Goal: Information Seeking & Learning: Learn about a topic

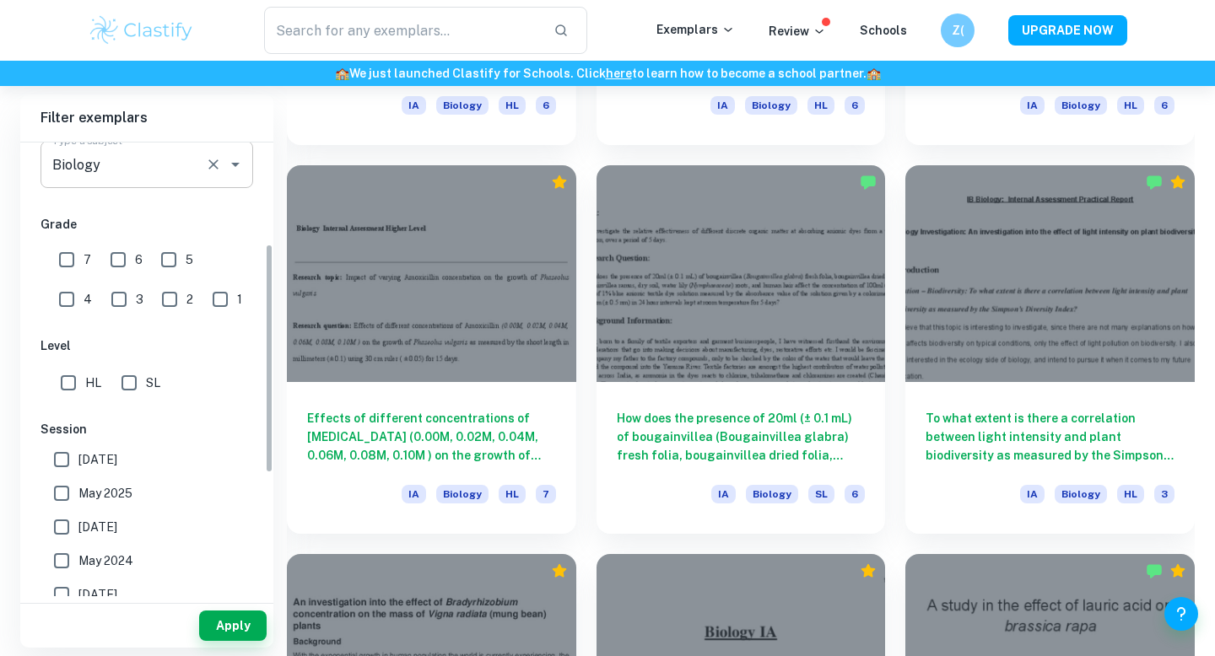
scroll to position [342, 0]
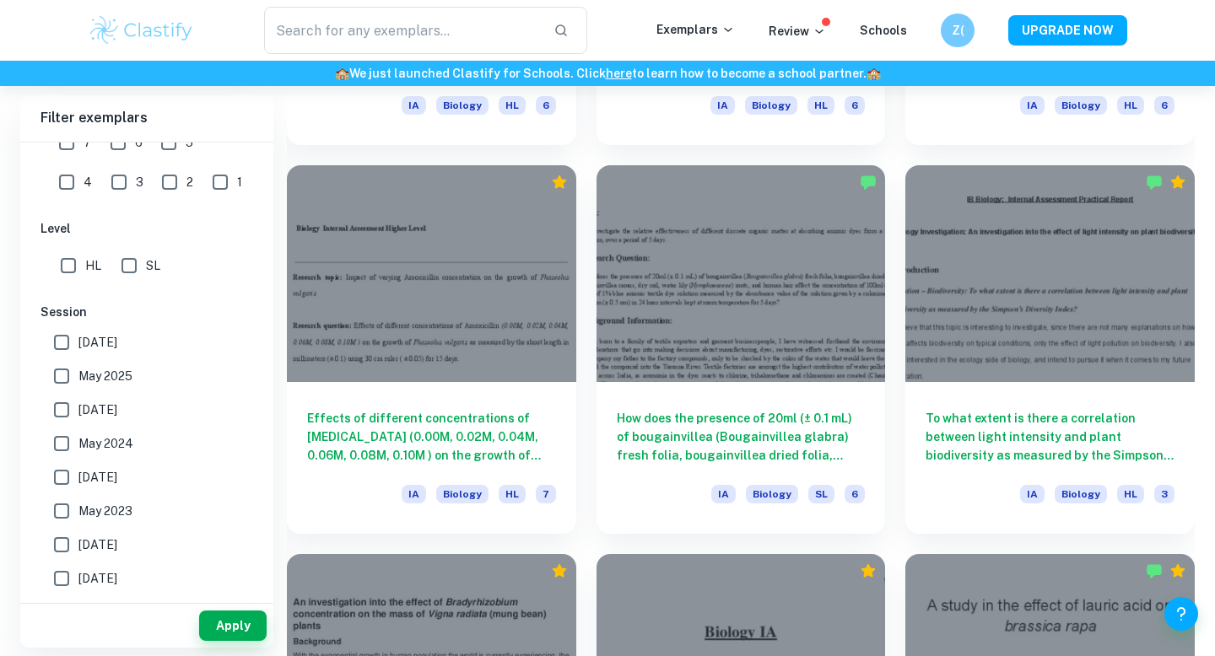
click at [122, 374] on span "May 2025" at bounding box center [105, 376] width 54 height 19
click at [78, 374] on input "May 2025" at bounding box center [62, 376] width 34 height 34
checkbox input "true"
click at [224, 618] on button "Apply" at bounding box center [233, 626] width 68 height 30
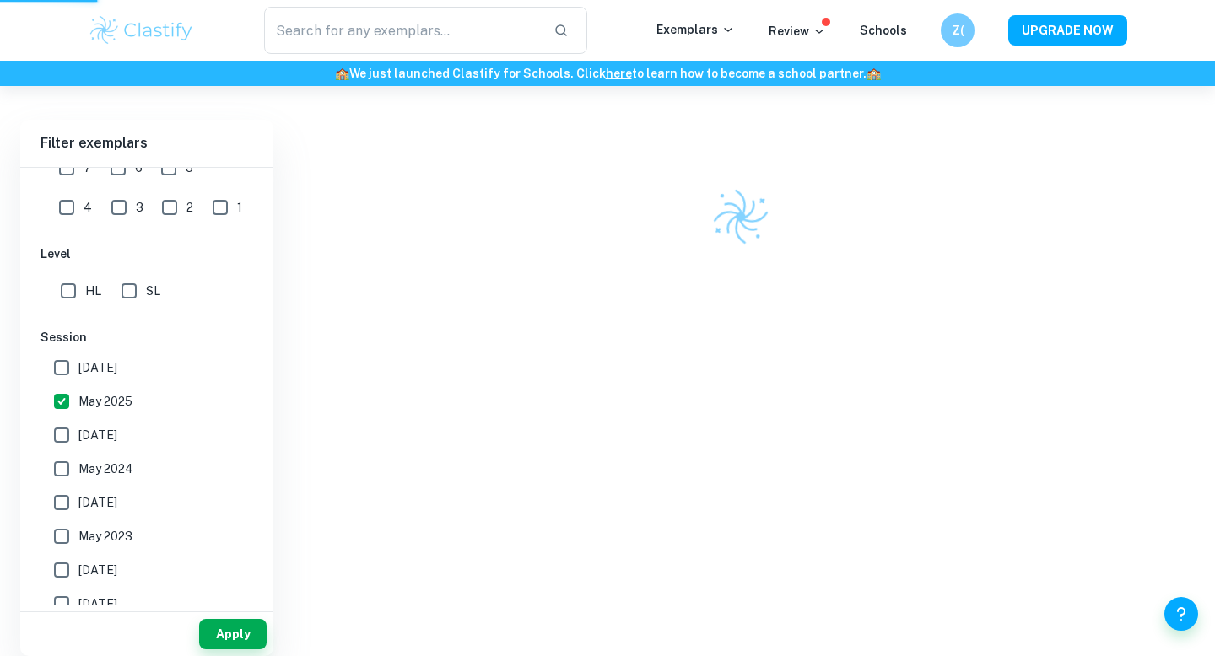
scroll to position [407, 0]
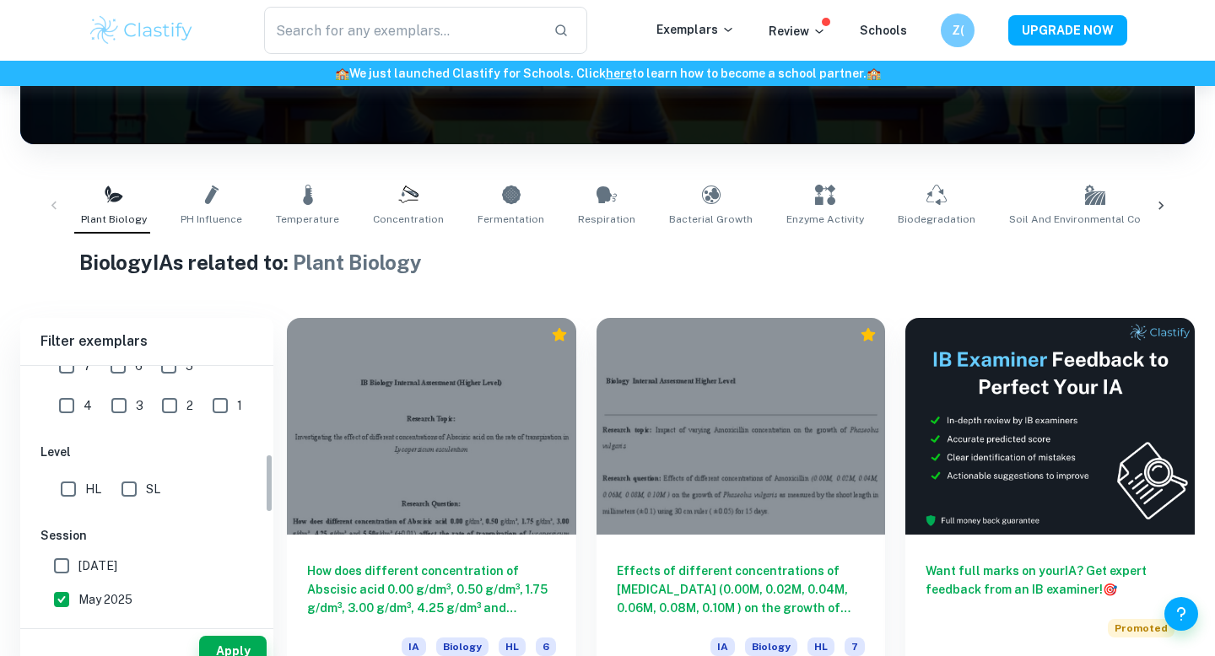
scroll to position [360, 0]
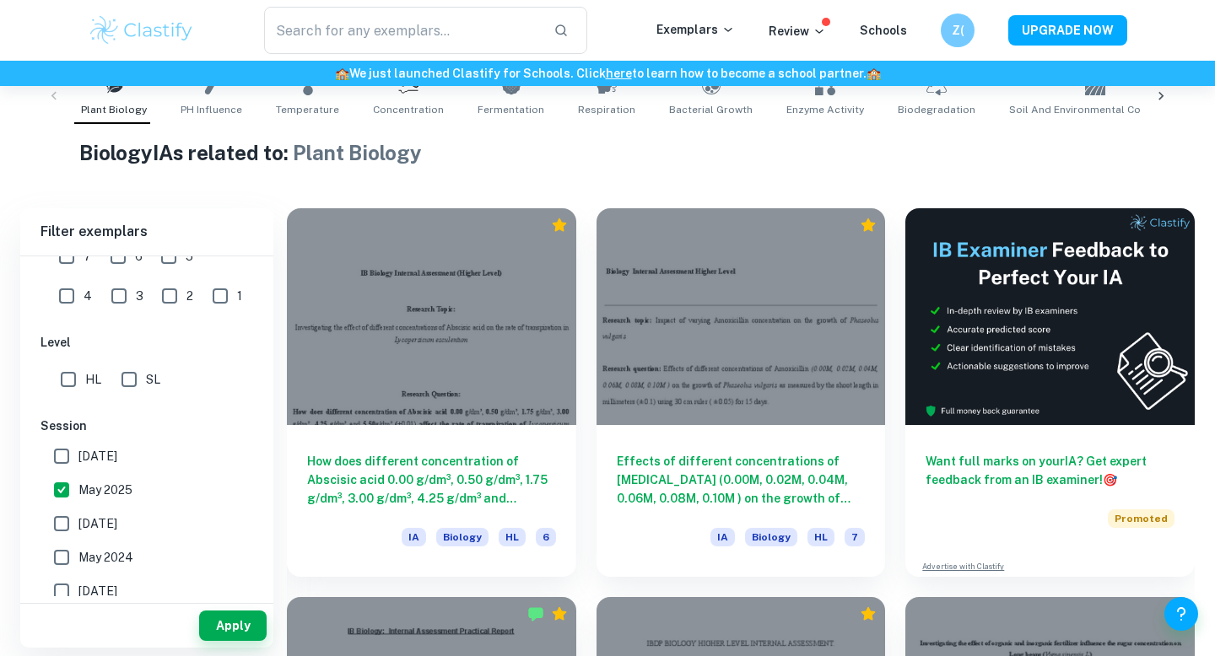
click at [122, 260] on input "6" at bounding box center [118, 257] width 34 height 34
checkbox input "true"
click at [76, 259] on input "7" at bounding box center [67, 257] width 34 height 34
checkbox input "true"
click at [211, 625] on button "Apply" at bounding box center [233, 626] width 68 height 30
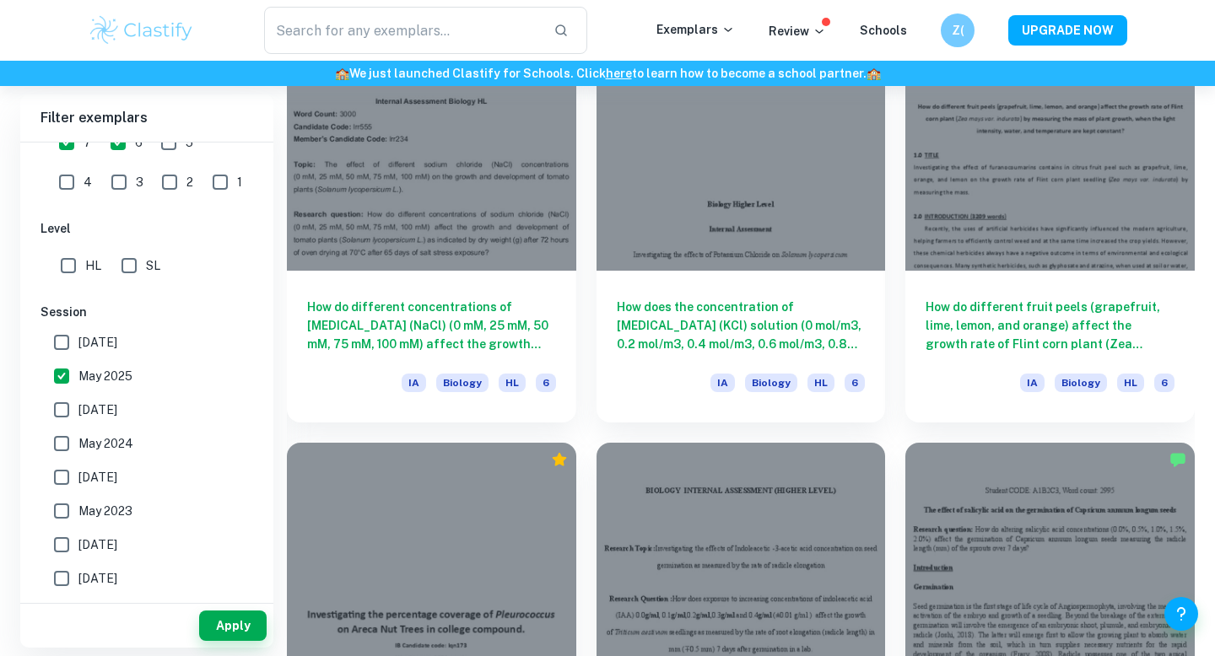
scroll to position [2077, 0]
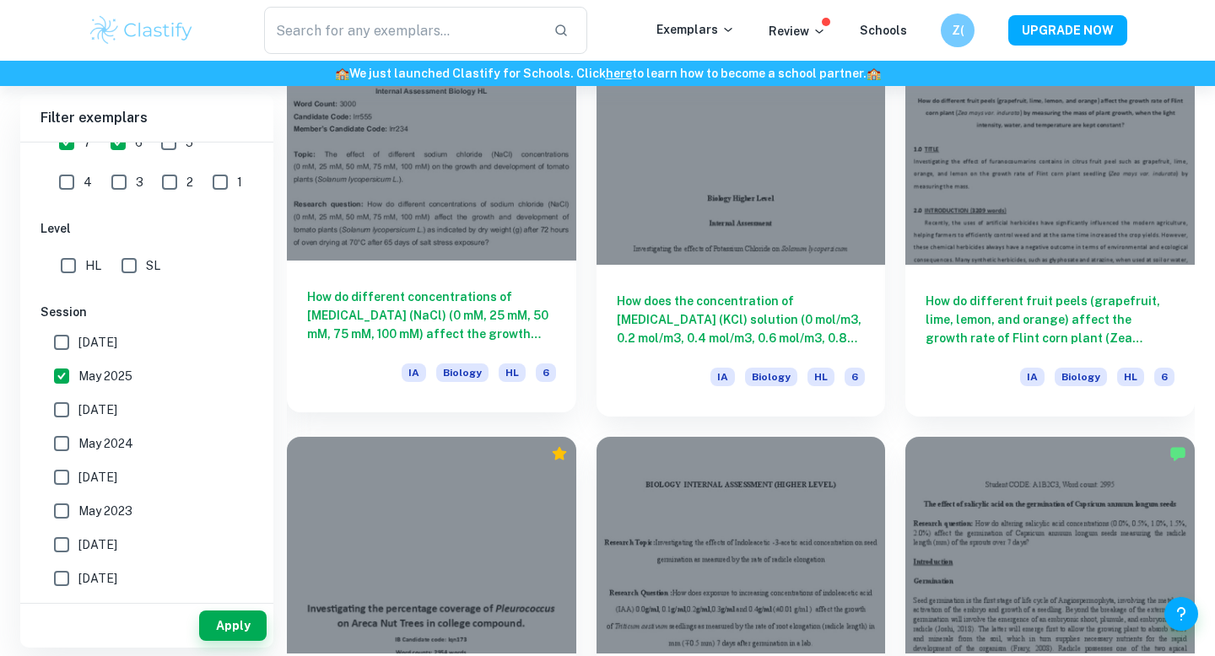
click at [483, 316] on h6 "How do different concentrations of [MEDICAL_DATA] (NaCl) (0 mM, 25 mM, 50 mM, 7…" at bounding box center [431, 316] width 249 height 56
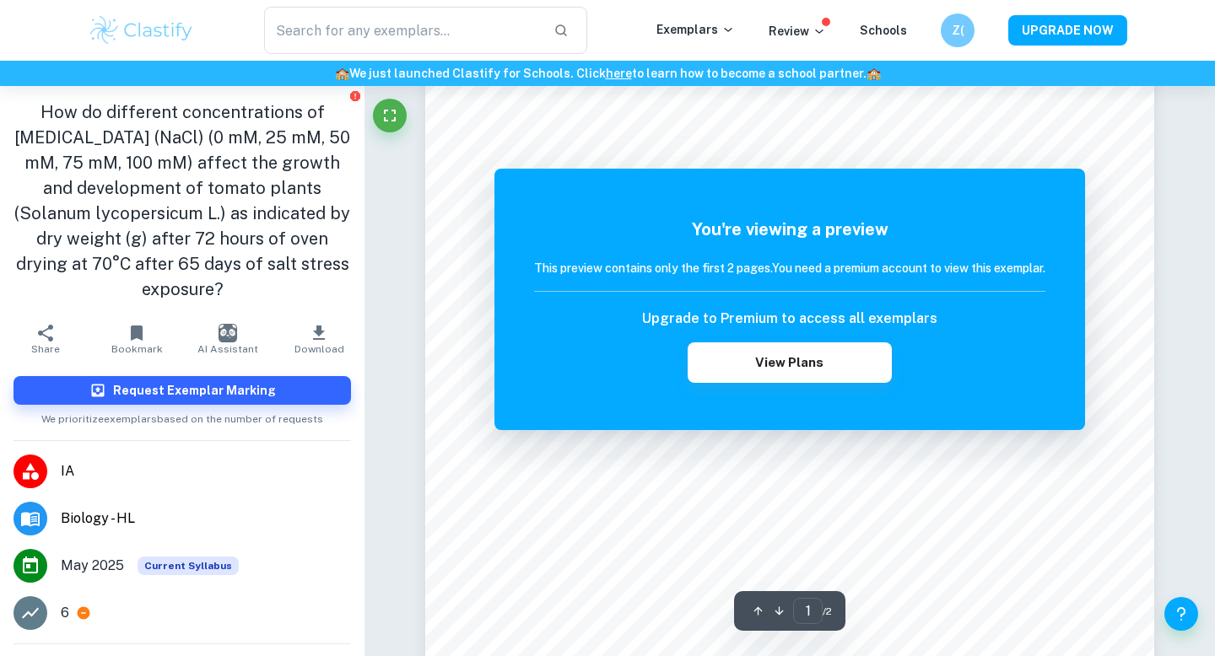
scroll to position [222, 0]
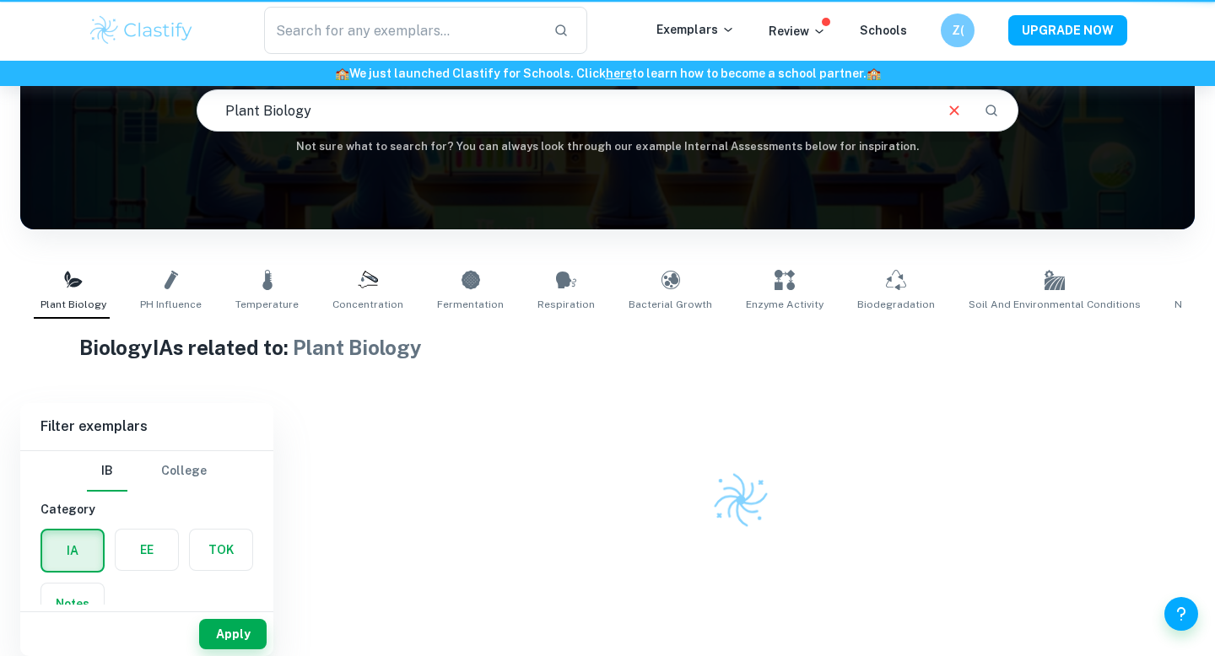
scroll to position [165, 0]
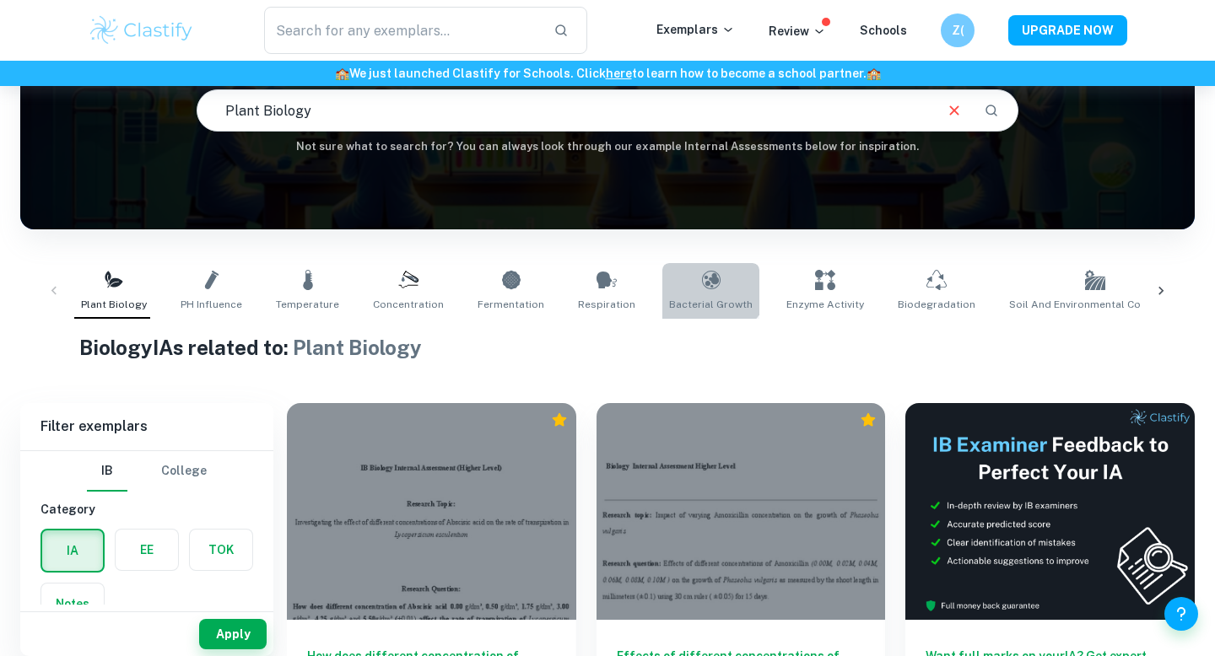
click at [701, 273] on icon at bounding box center [711, 280] width 20 height 20
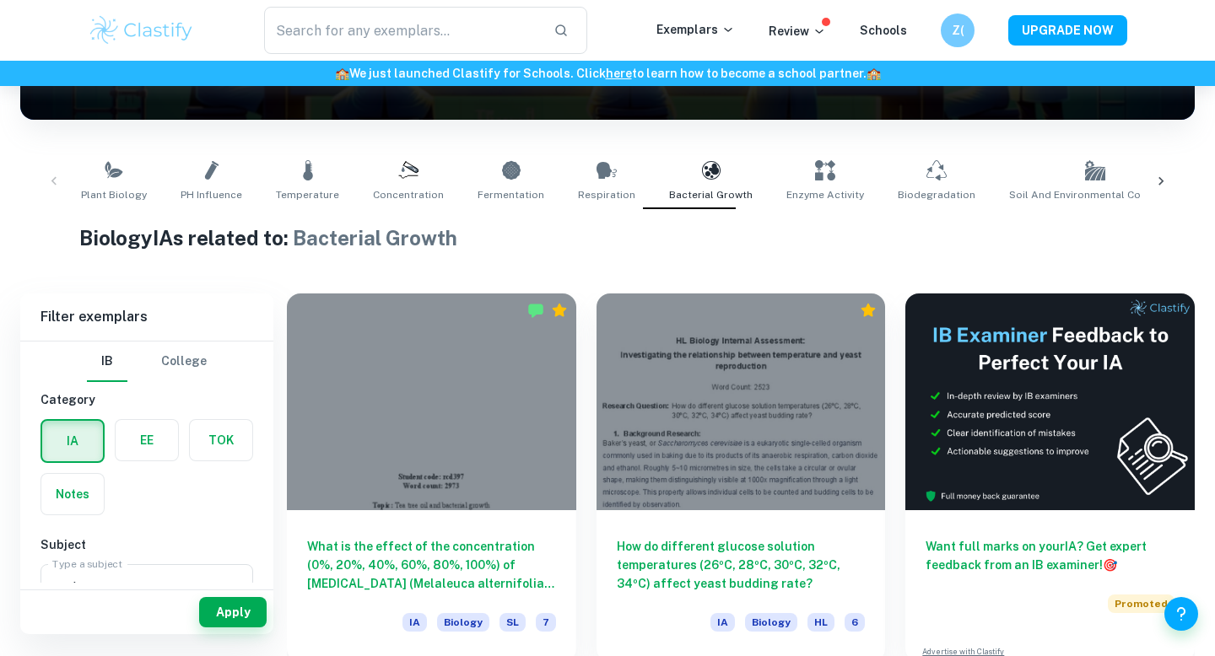
scroll to position [239, 0]
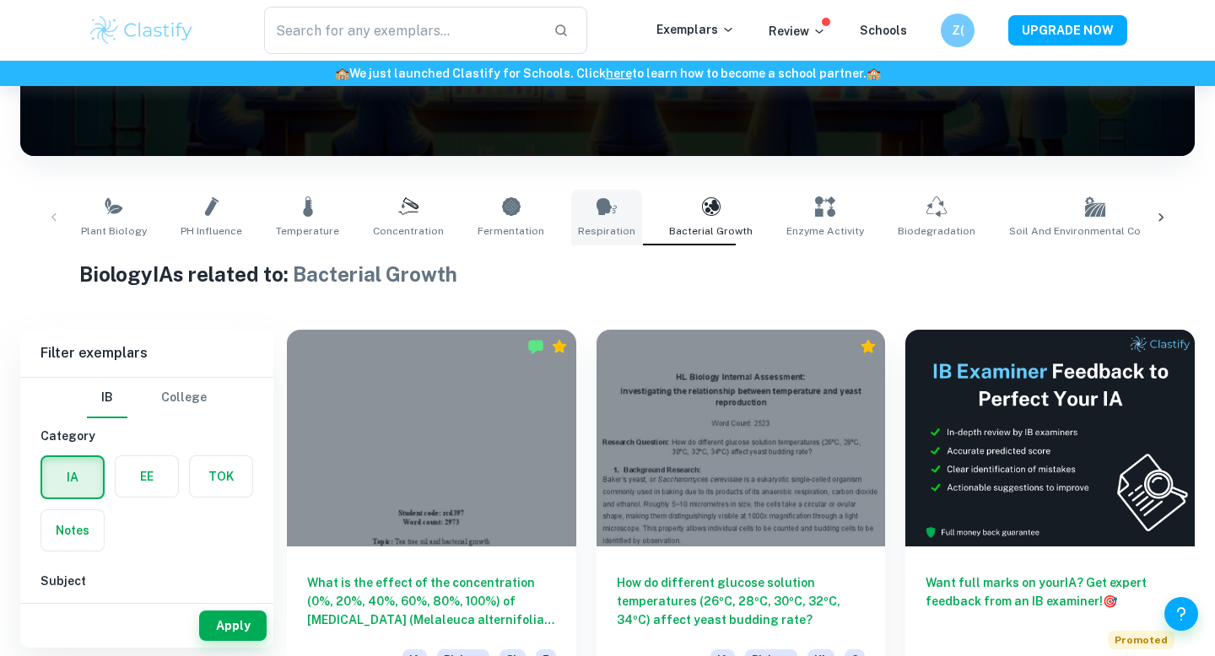
click at [597, 213] on icon at bounding box center [607, 206] width 20 height 17
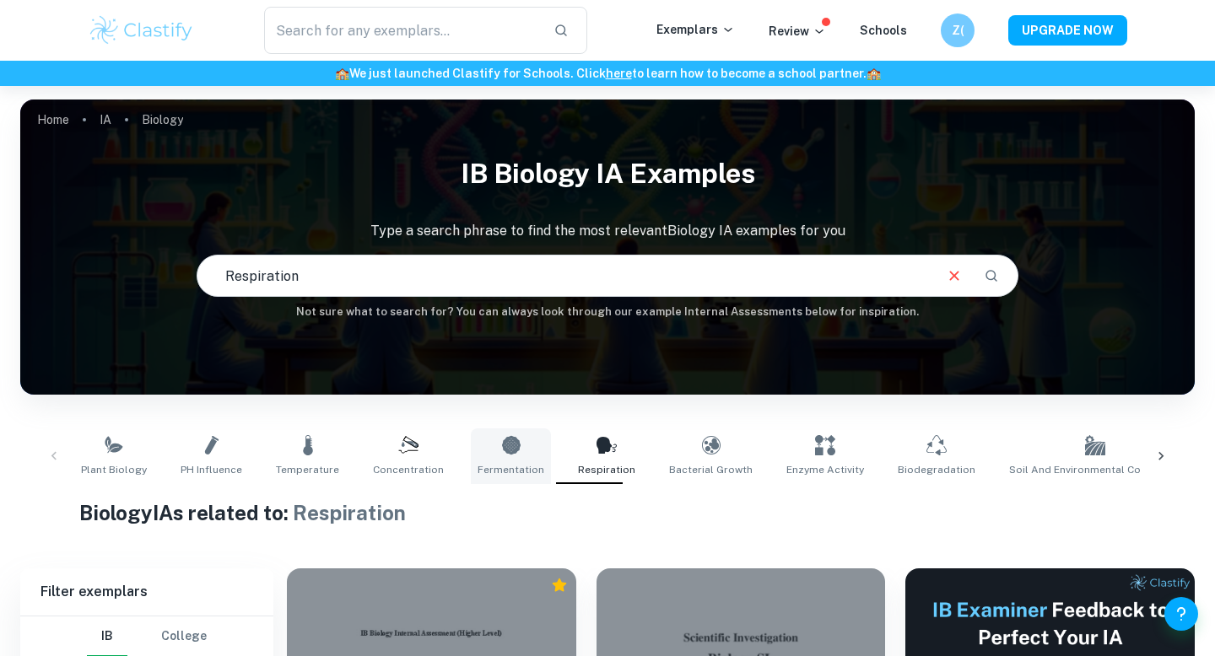
click at [511, 458] on link "Fermentation" at bounding box center [511, 457] width 80 height 56
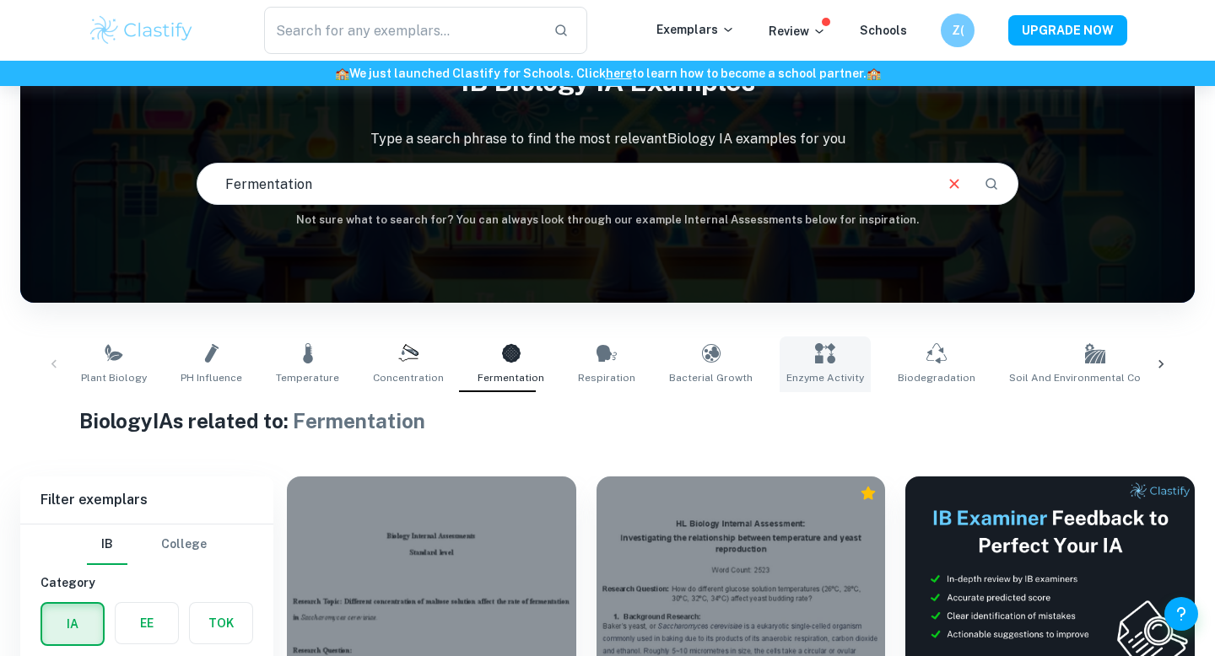
scroll to position [0, 30]
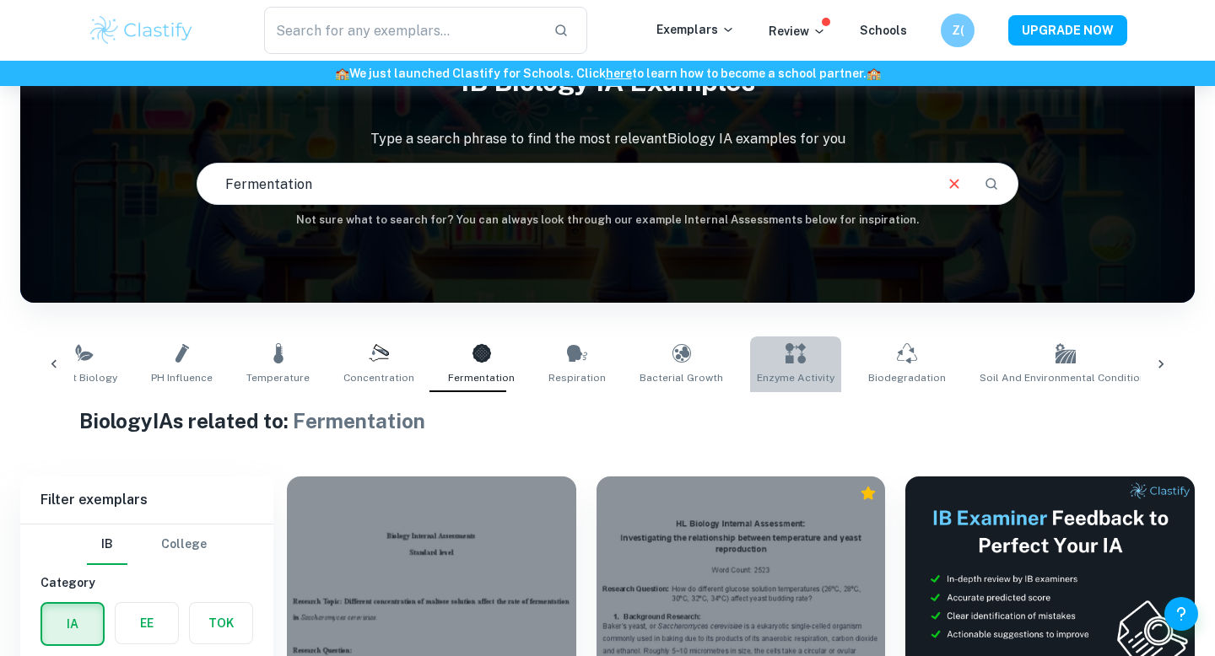
click at [790, 357] on link "Enzyme Activity" at bounding box center [795, 365] width 91 height 56
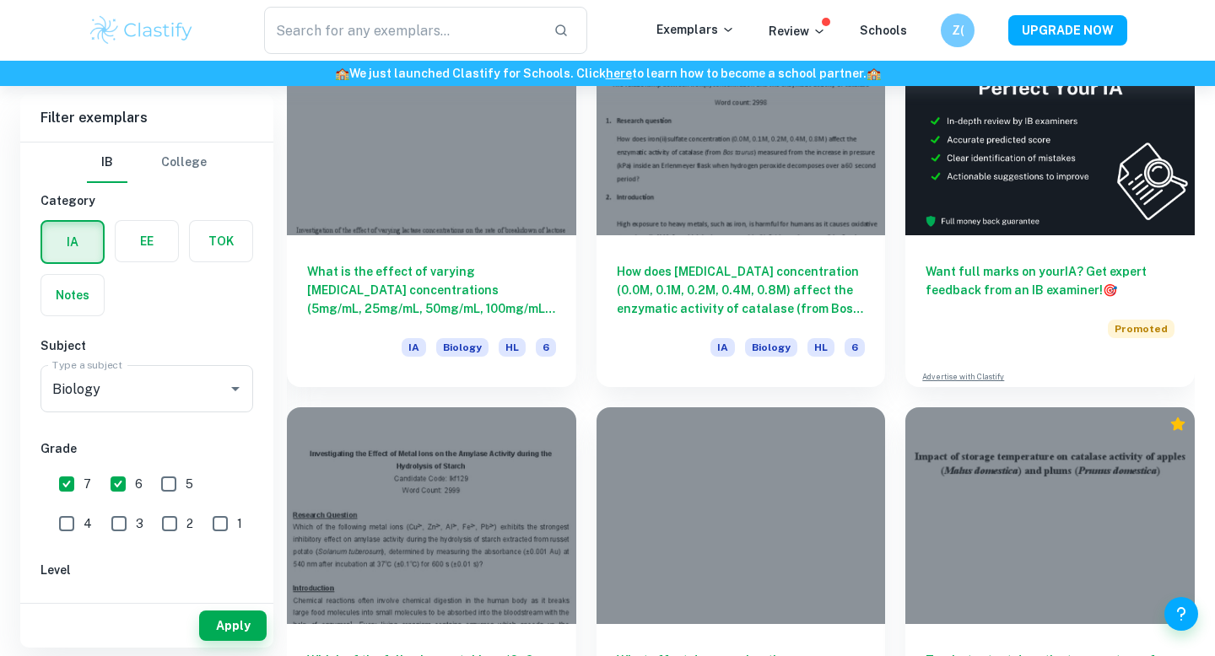
scroll to position [109, 0]
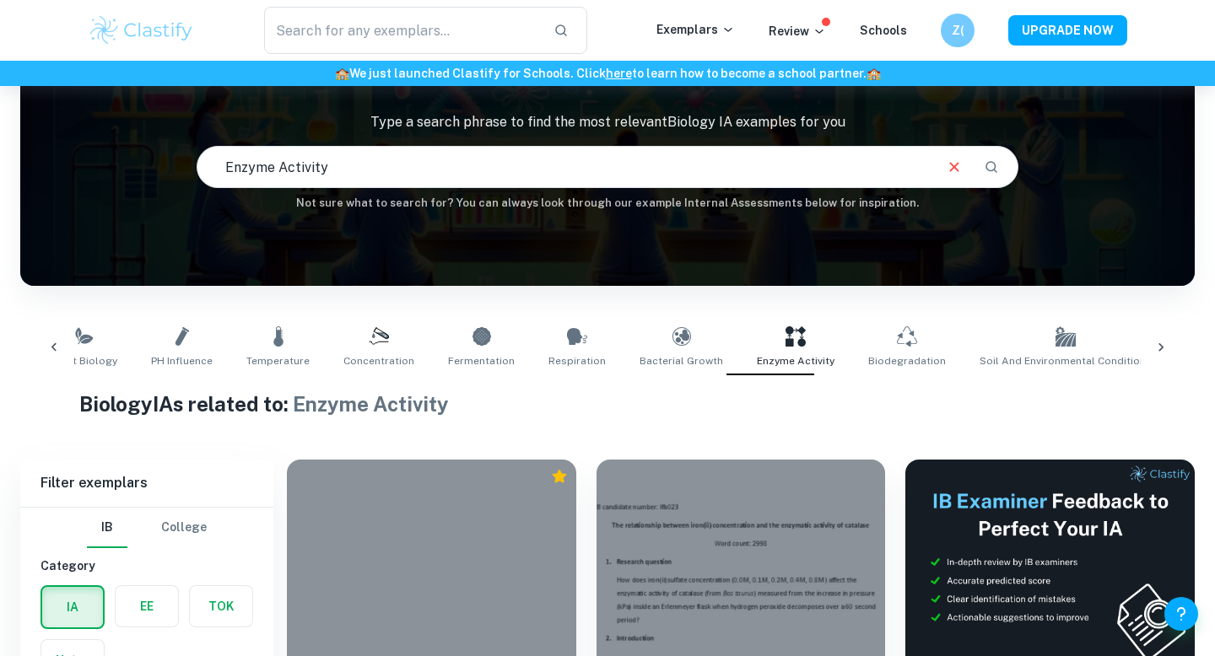
click at [563, 164] on input "Enzyme Activity" at bounding box center [564, 166] width 734 height 47
type input "r"
type input "tea"
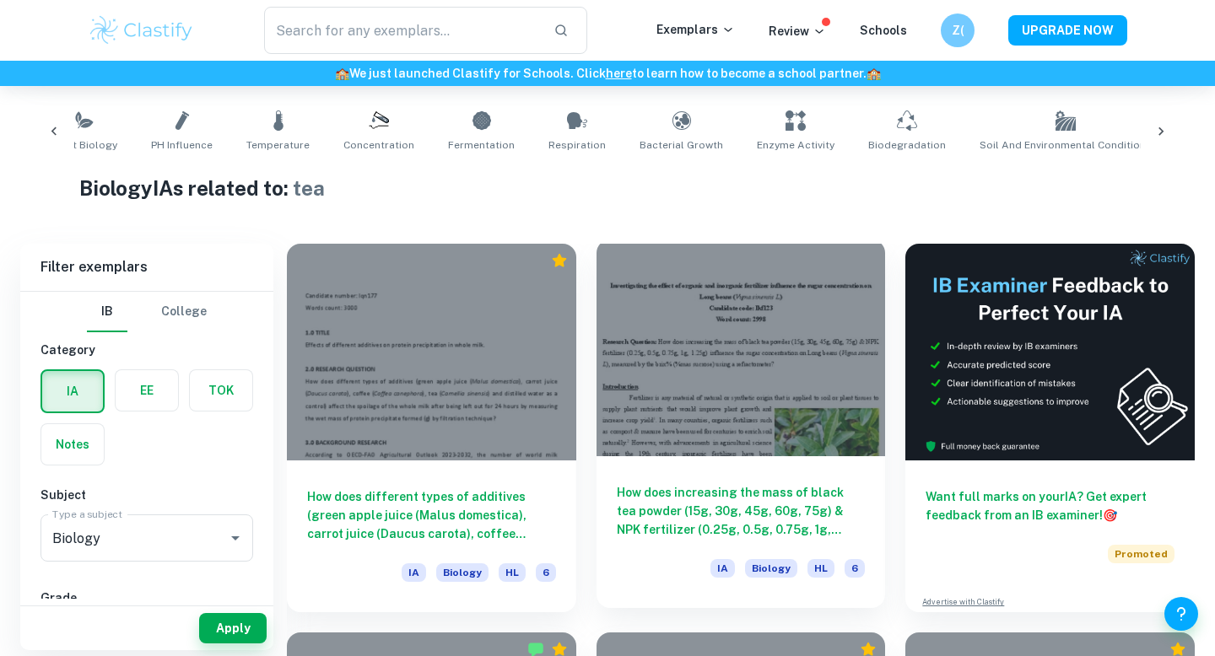
scroll to position [330, 0]
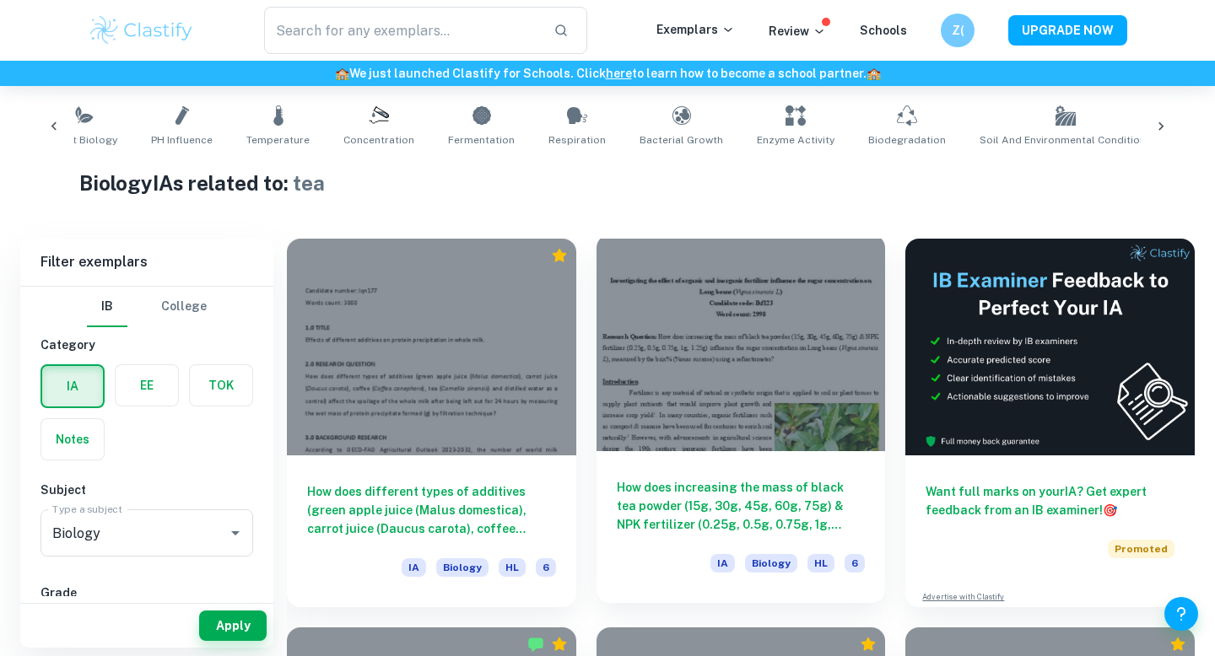
click at [694, 458] on div "How does increasing the mass of black tea powder (15g, 30g, 45g, 60g, 75g) & NP…" at bounding box center [741, 527] width 289 height 152
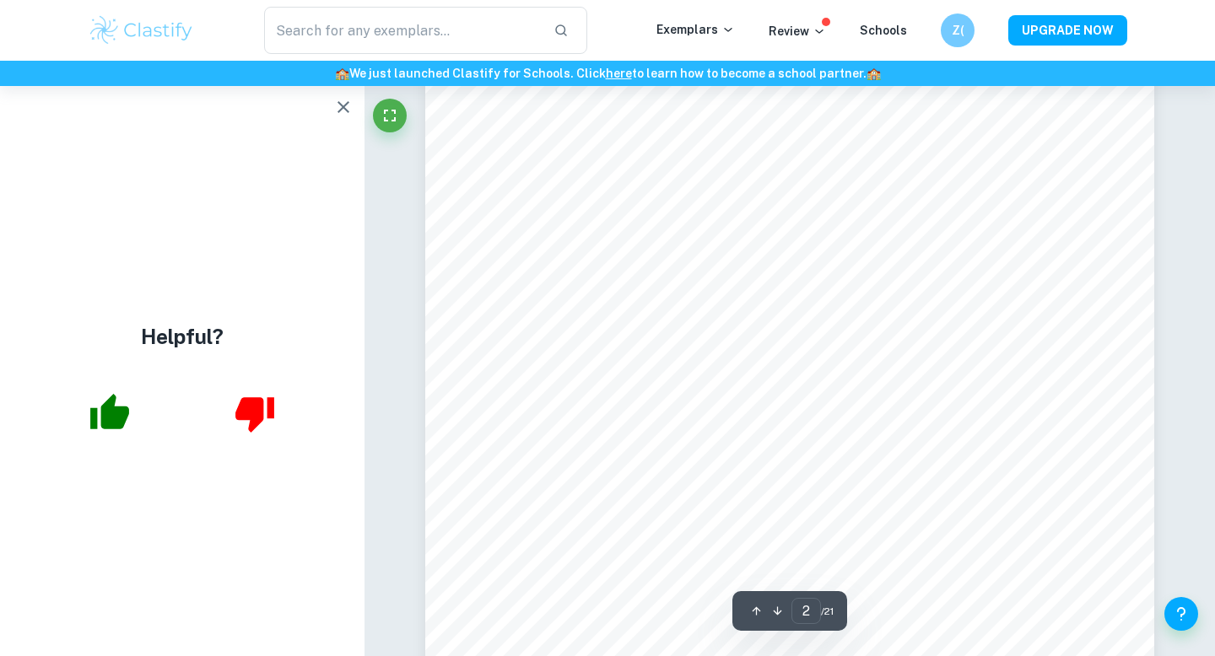
scroll to position [1397, 0]
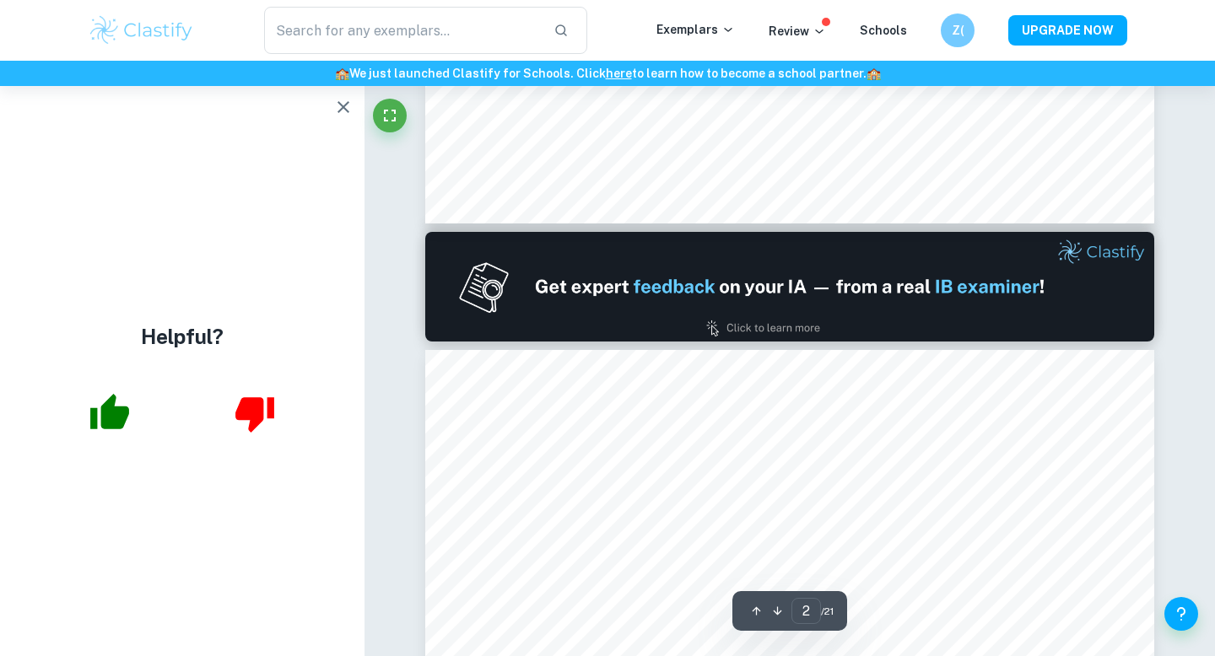
type input "1"
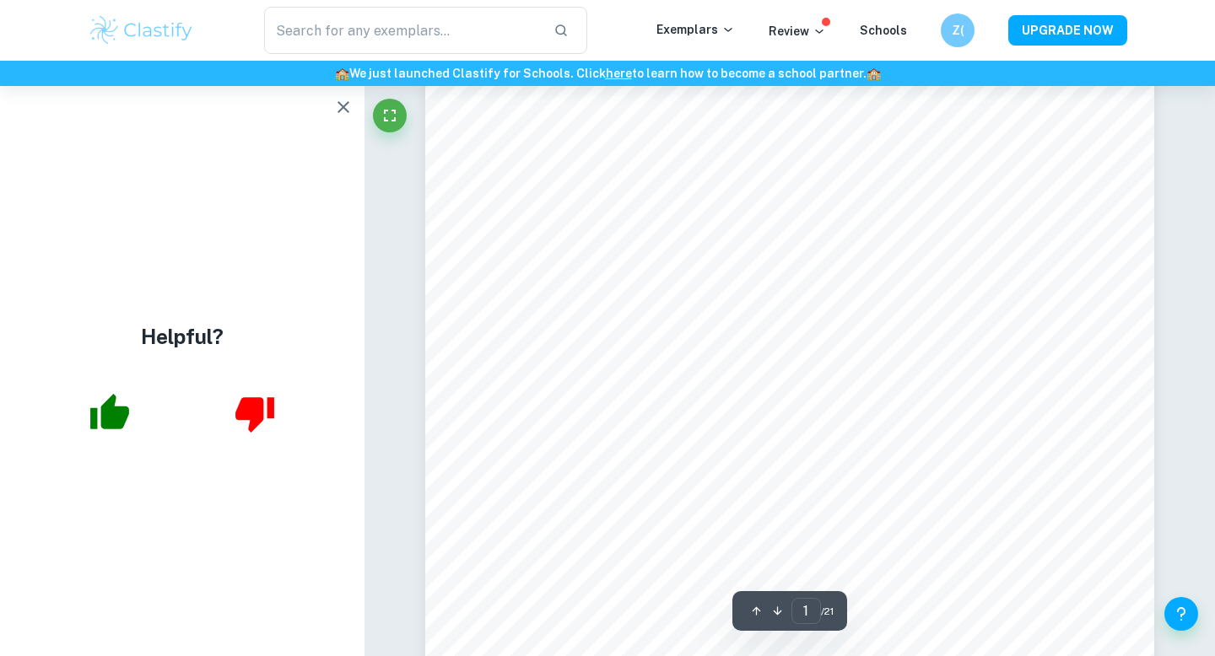
scroll to position [0, 0]
